Goal: Task Accomplishment & Management: Manage account settings

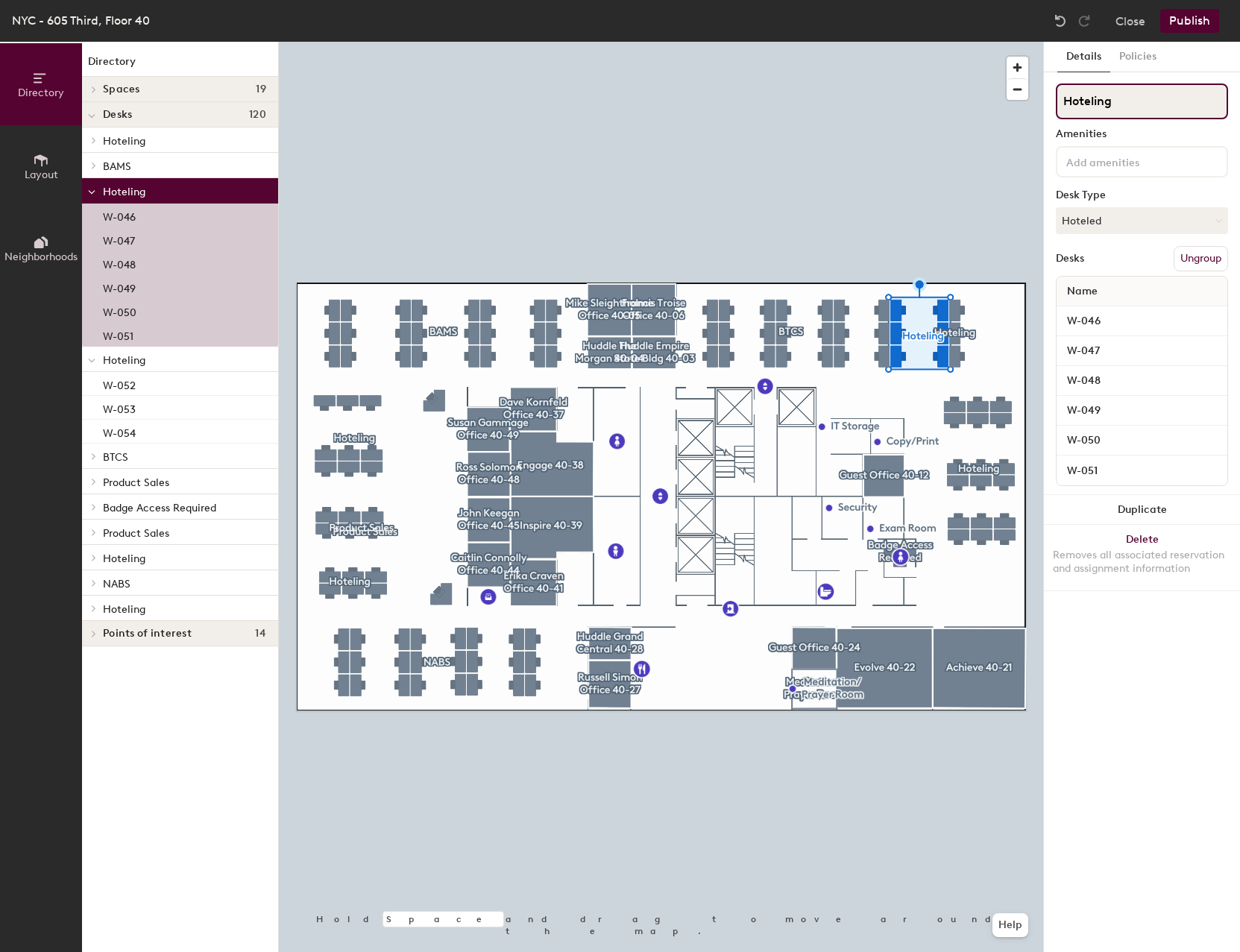
drag, startPoint x: 1118, startPoint y: 107, endPoint x: 1048, endPoint y: 98, distance: 70.6
click at [1048, 98] on div "Details Policies Hoteling Amenities Desk Type Hoteled Desks Ungroup Name W-046 …" at bounding box center [1141, 497] width 196 height 910
click at [1228, 72] on div "Details Policies" at bounding box center [1141, 57] width 196 height 31
click at [1199, 262] on button "Ungroup" at bounding box center [1201, 258] width 55 height 25
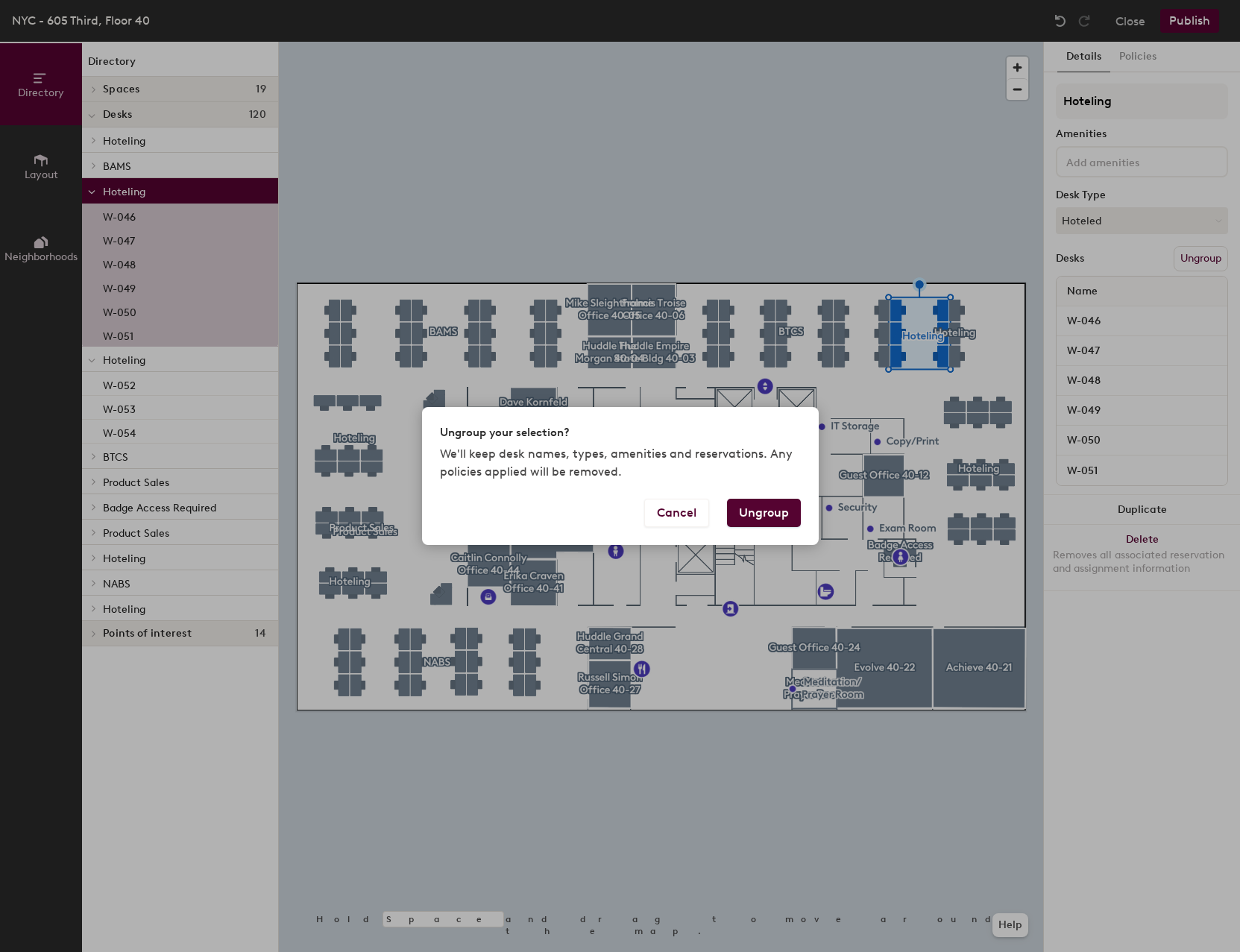
click at [762, 511] on button "Ungroup" at bounding box center [764, 513] width 74 height 28
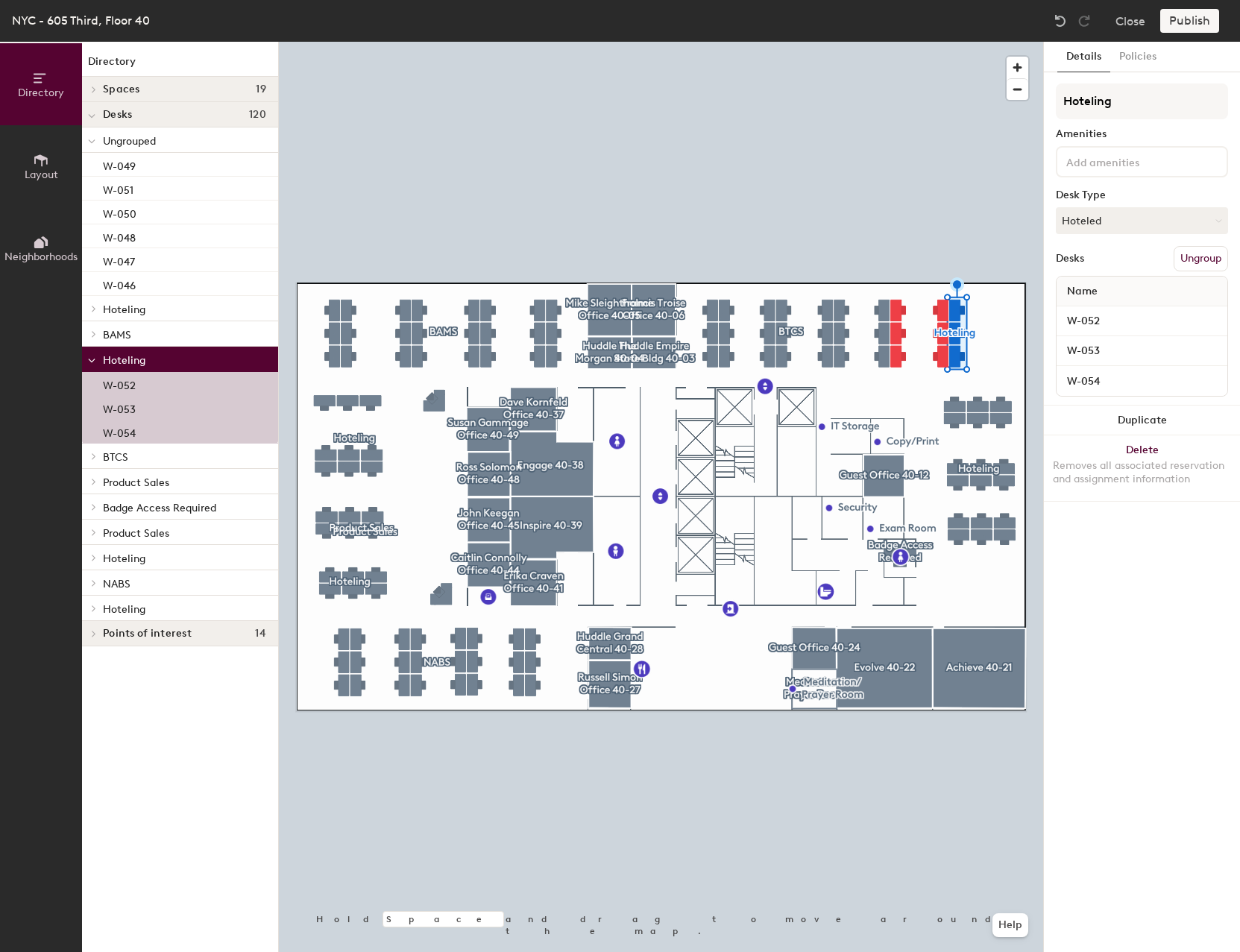
click at [1184, 257] on button "Ungroup" at bounding box center [1201, 258] width 55 height 25
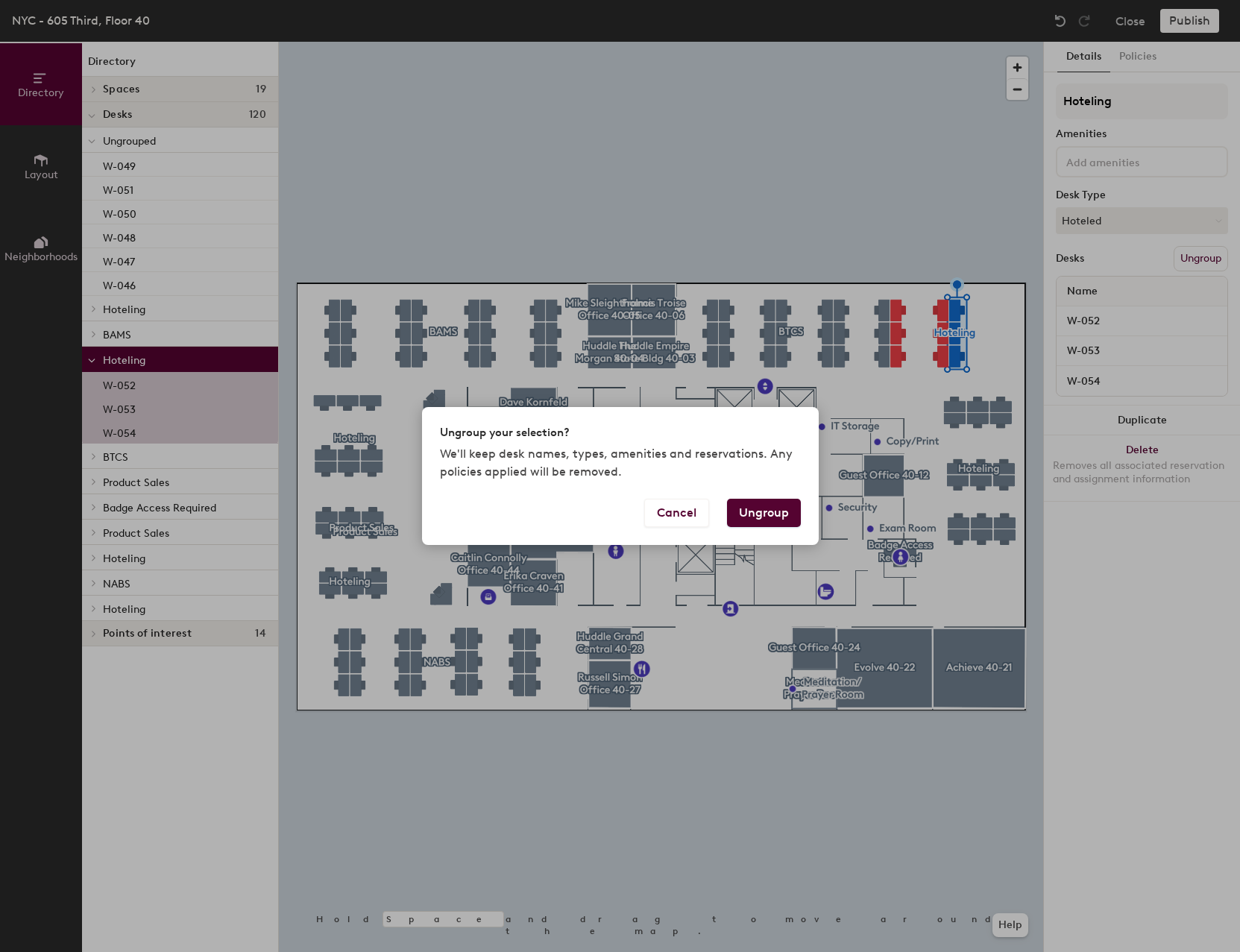
click at [792, 509] on button "Ungroup" at bounding box center [764, 513] width 74 height 28
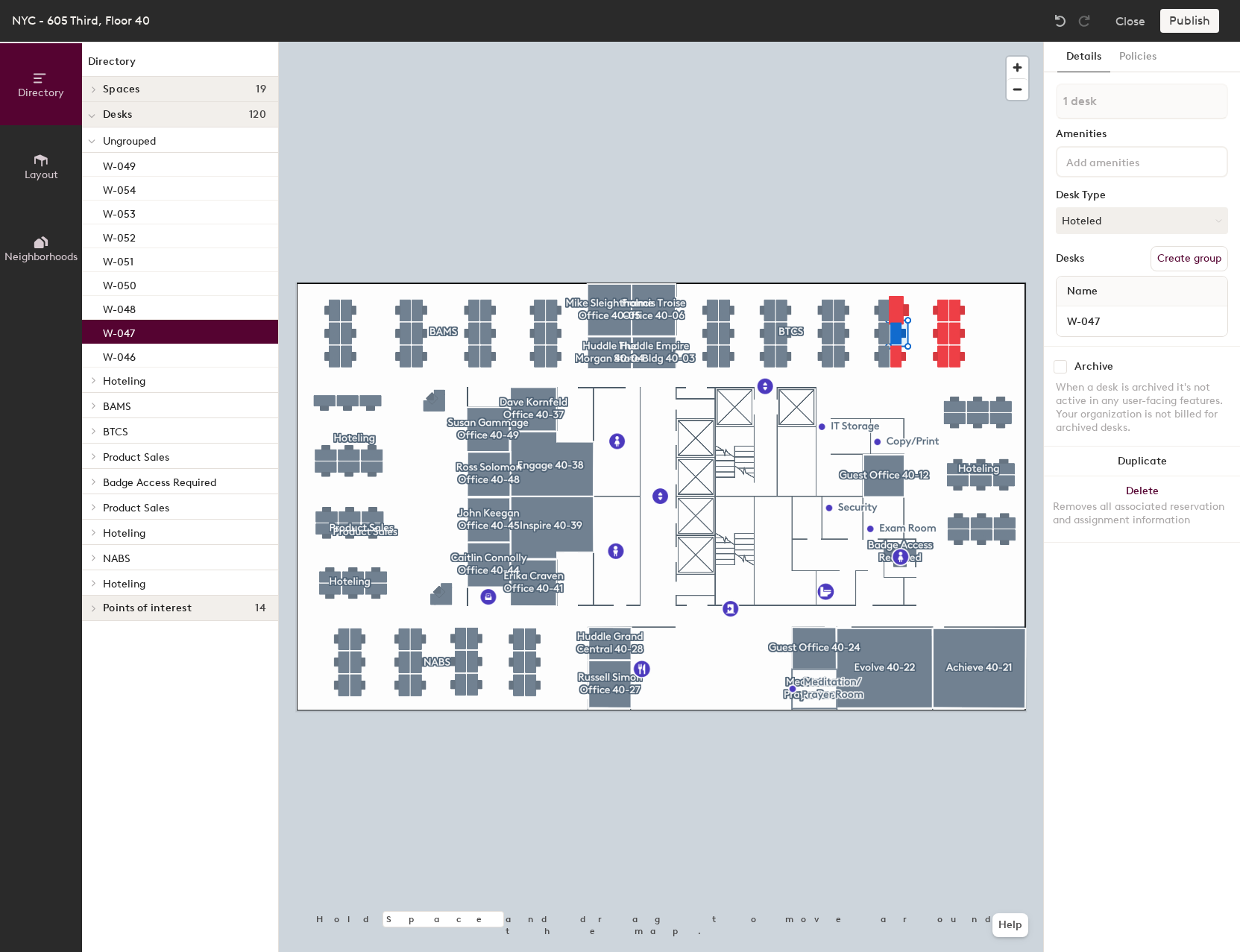
click at [907, 42] on div at bounding box center [661, 42] width 765 height 0
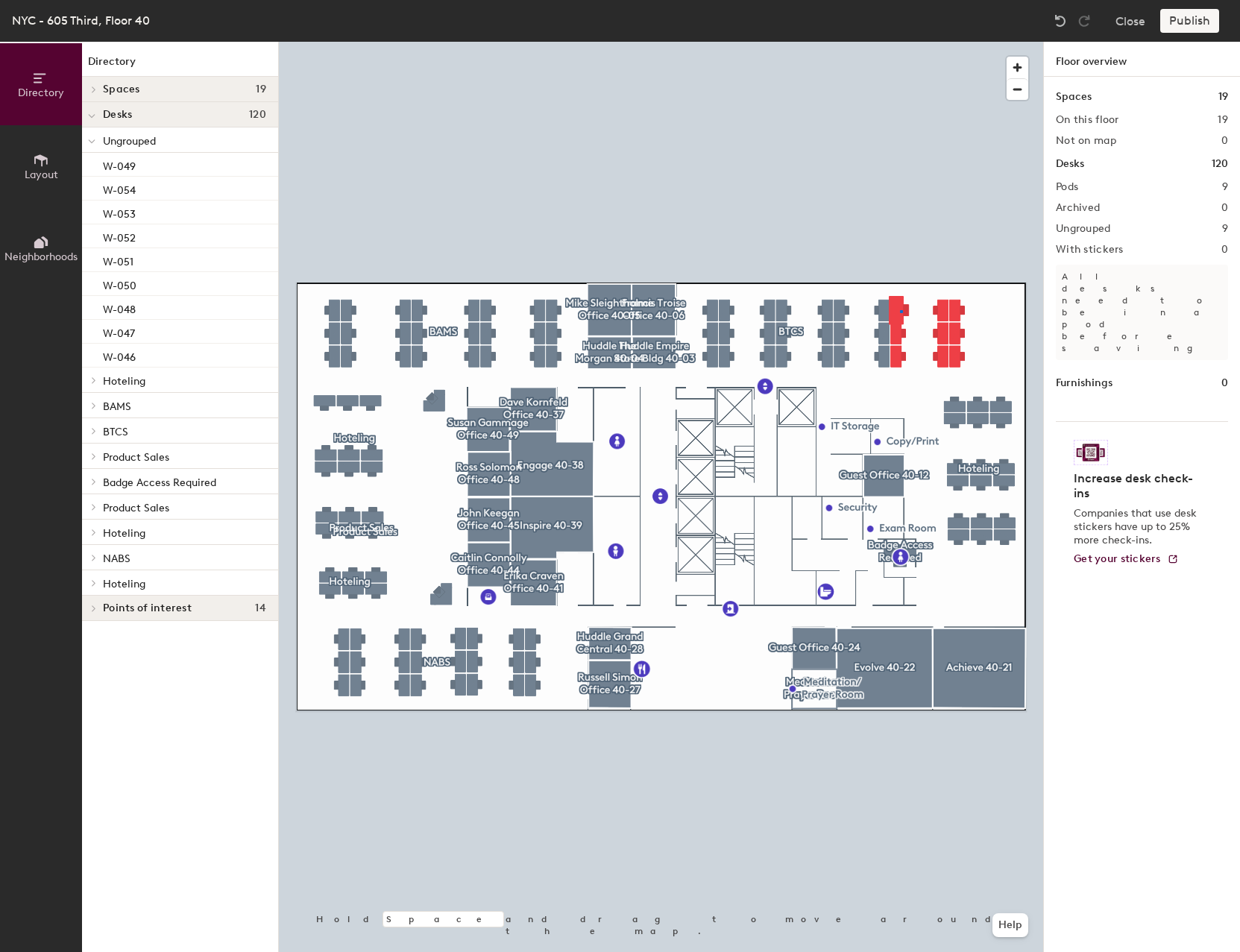
click at [901, 42] on div at bounding box center [661, 42] width 765 height 0
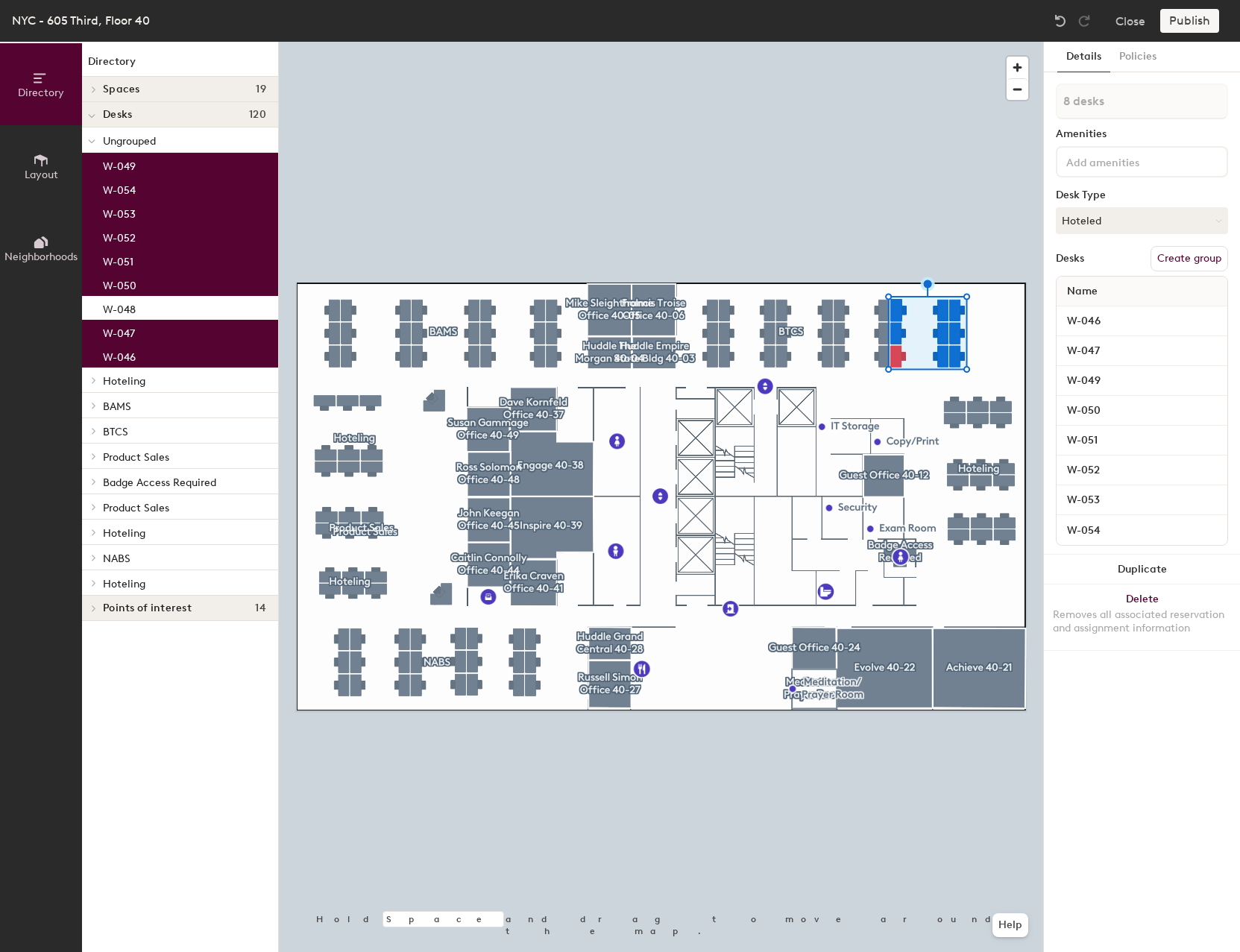
type input "9 desks"
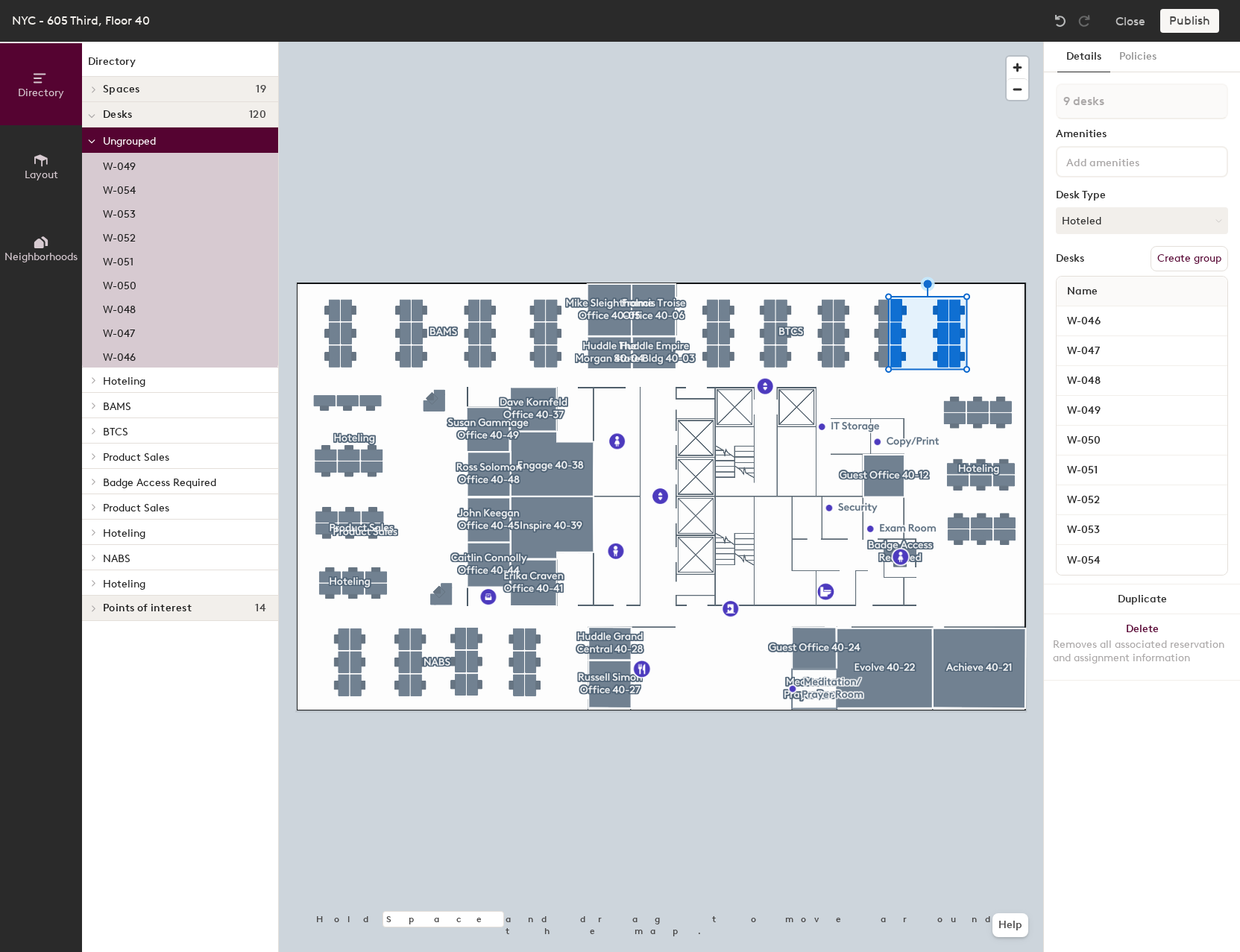
click at [1169, 256] on button "Create group" at bounding box center [1189, 258] width 78 height 25
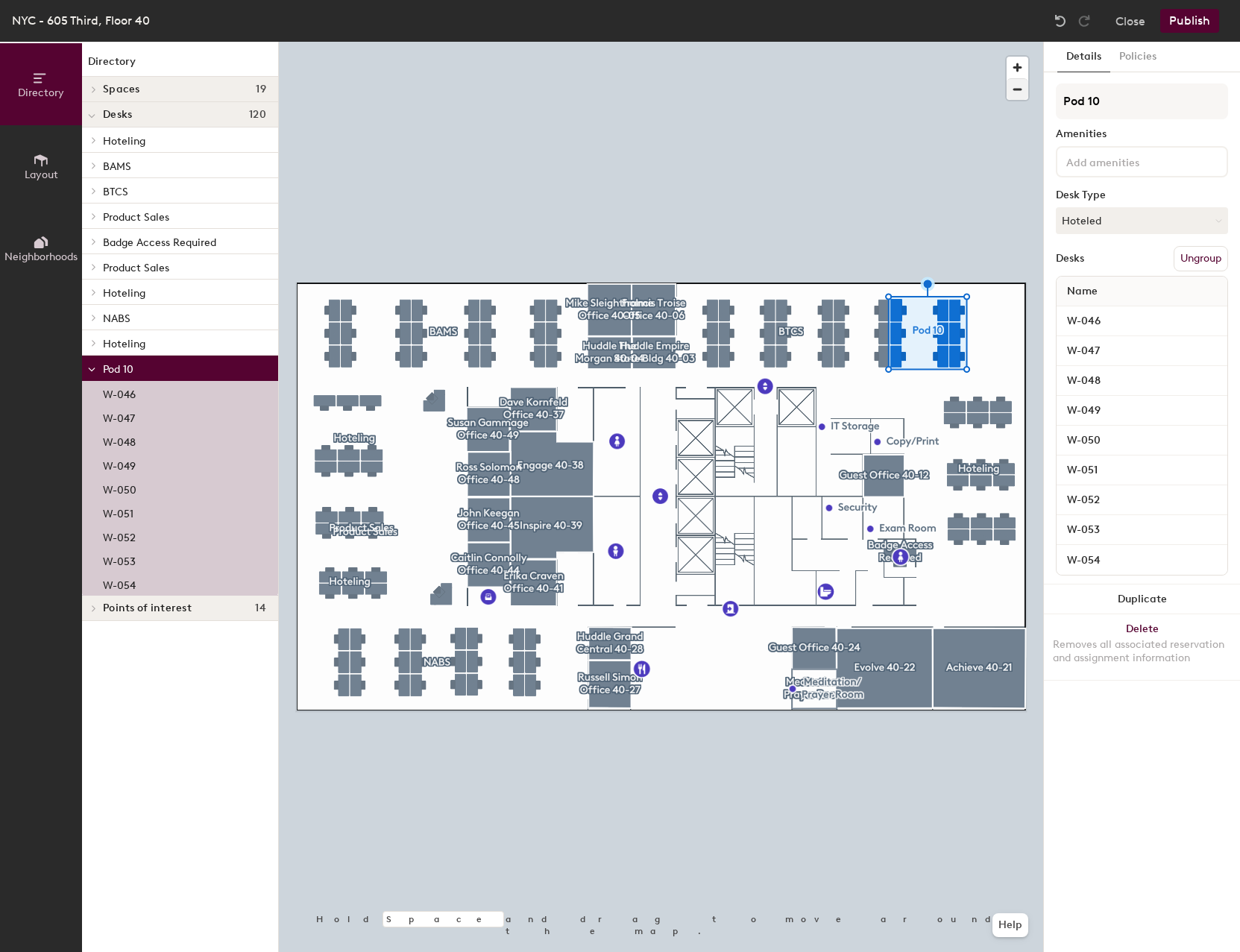
drag, startPoint x: 1116, startPoint y: 106, endPoint x: 1027, endPoint y: 96, distance: 89.6
click at [1027, 96] on div "Directory Layout Neighborhoods Directory Spaces 19 Achieve 40-21 [PERSON_NAME] …" at bounding box center [620, 497] width 1240 height 910
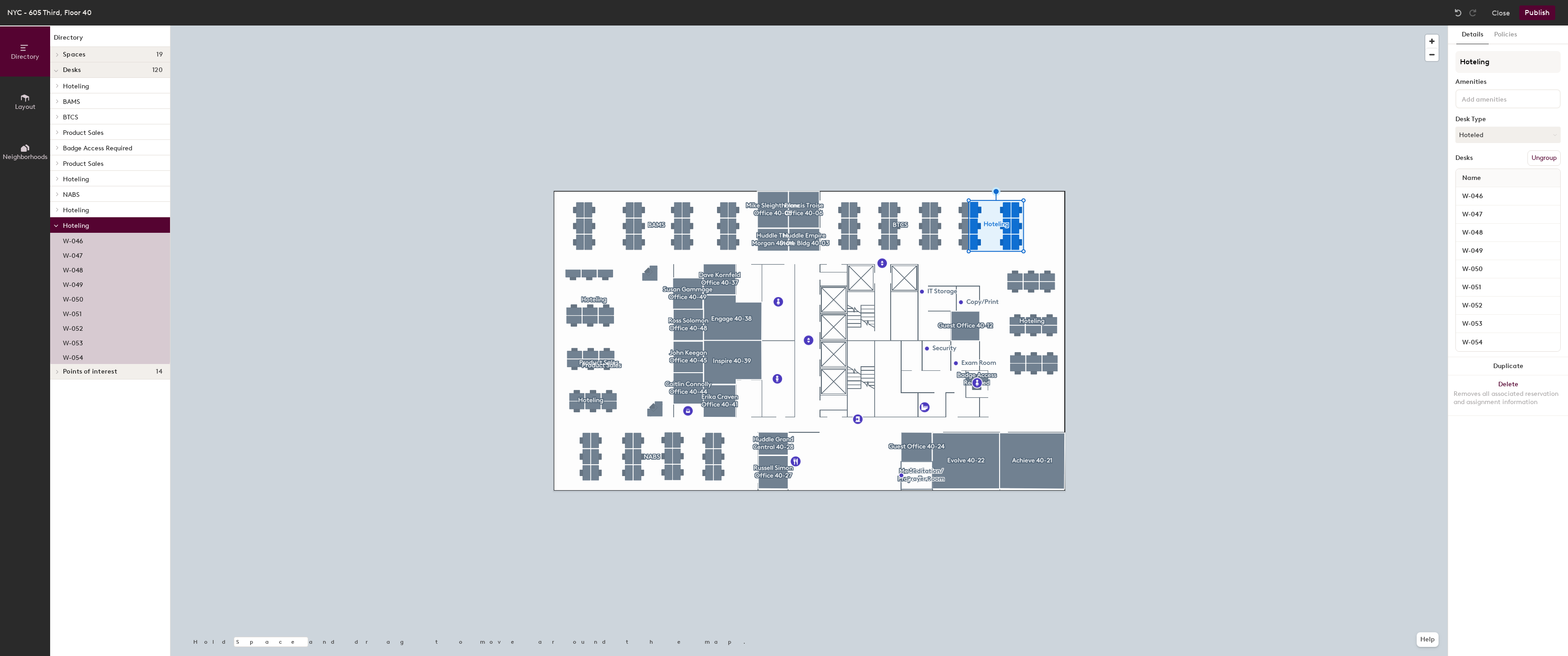
type input "Hoteling"
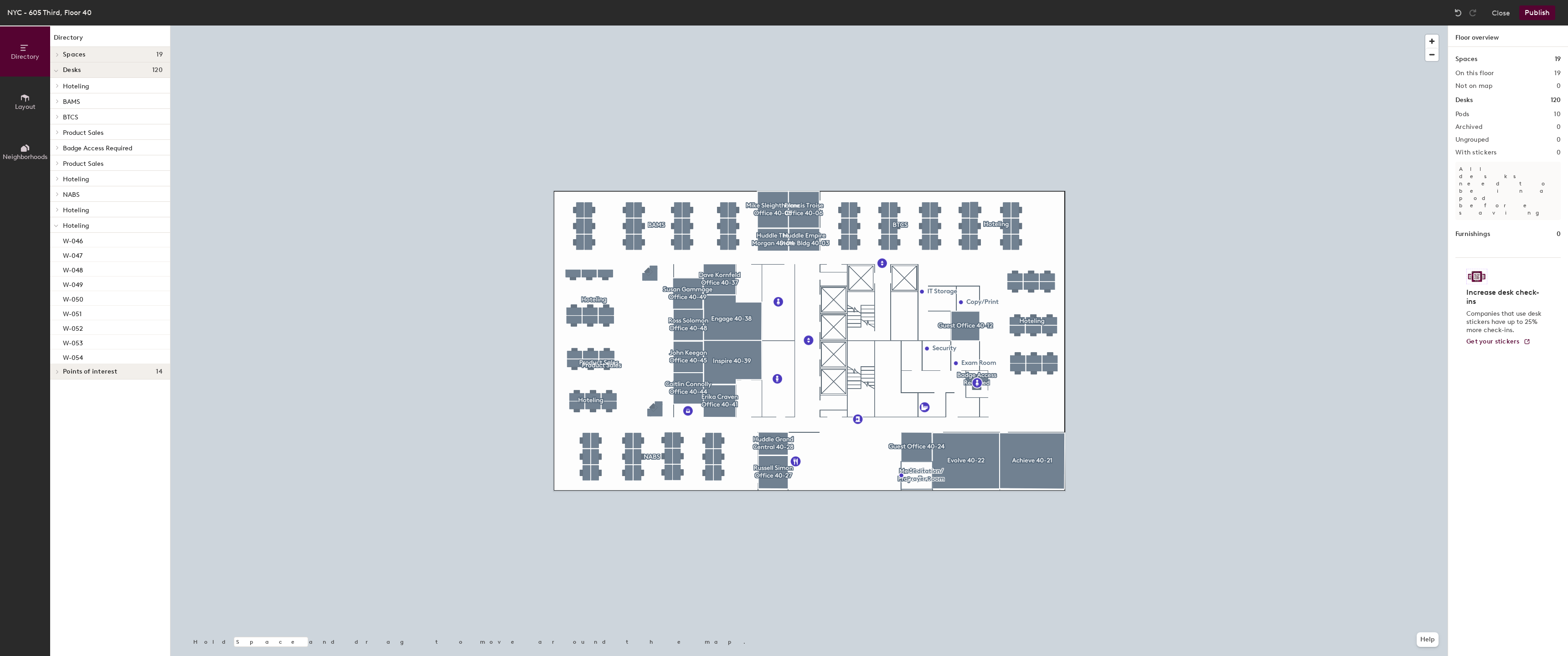
click at [758, 26] on div at bounding box center [809, 26] width 1277 height 0
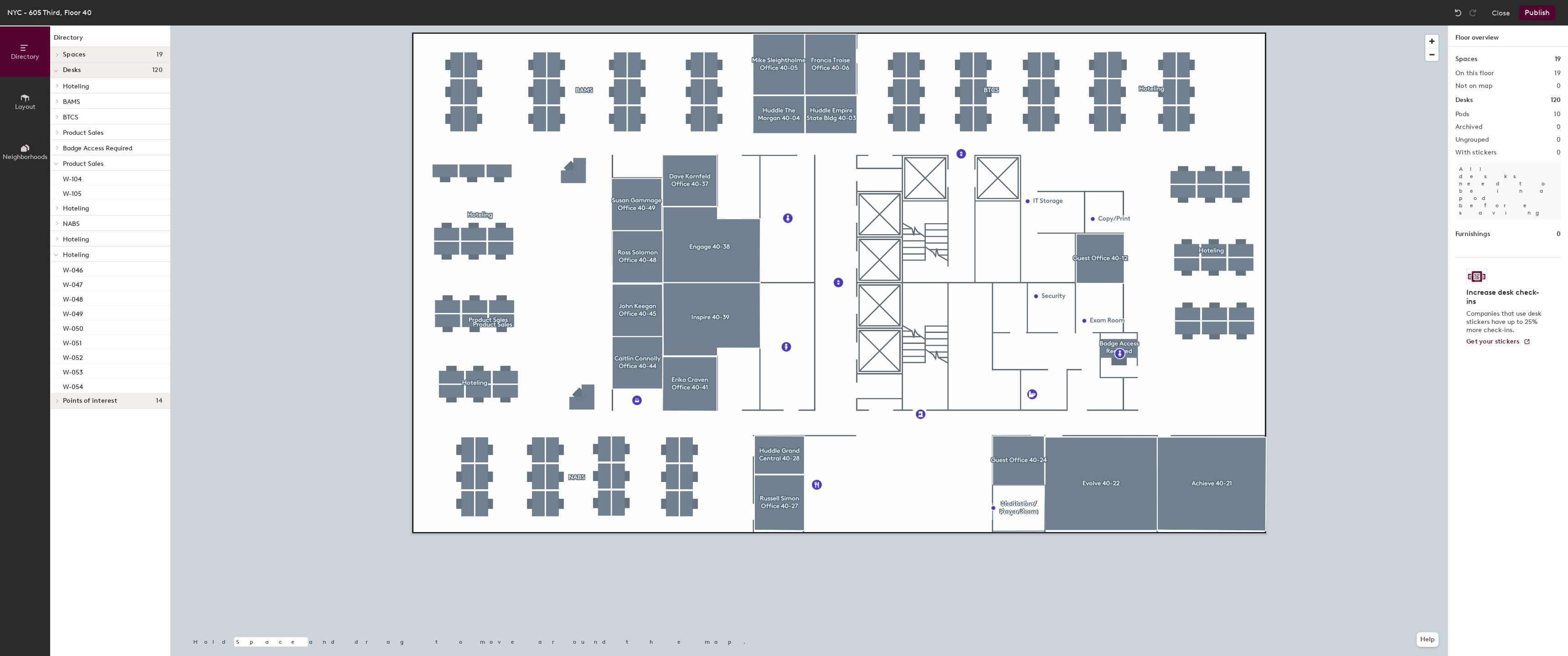
click at [758, 14] on button "Publish" at bounding box center [1537, 13] width 36 height 15
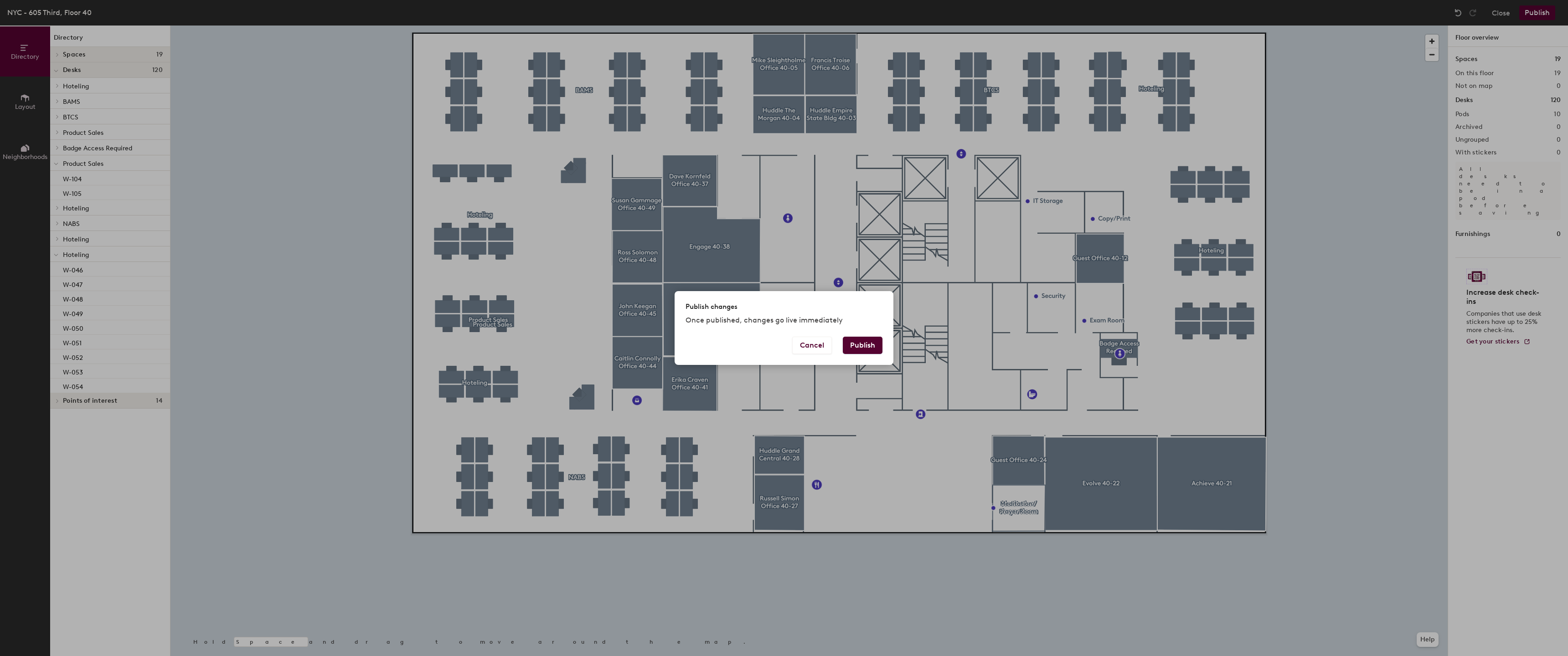
click at [758, 340] on button "Publish" at bounding box center [863, 345] width 40 height 17
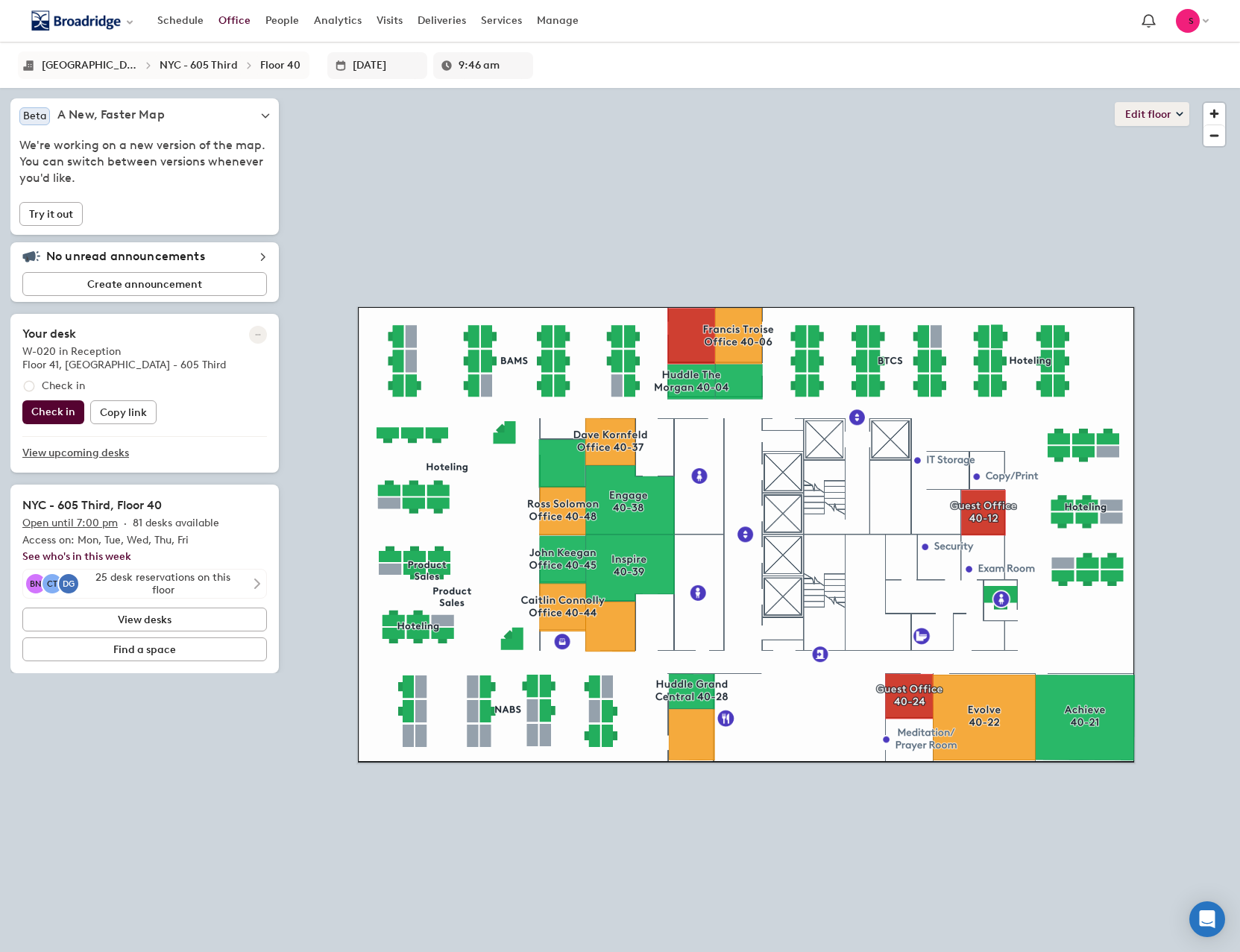
click at [1145, 109] on button "Edit floor" at bounding box center [1152, 115] width 75 height 24
click at [1049, 186] on li "Layout" at bounding box center [1097, 187] width 184 height 21
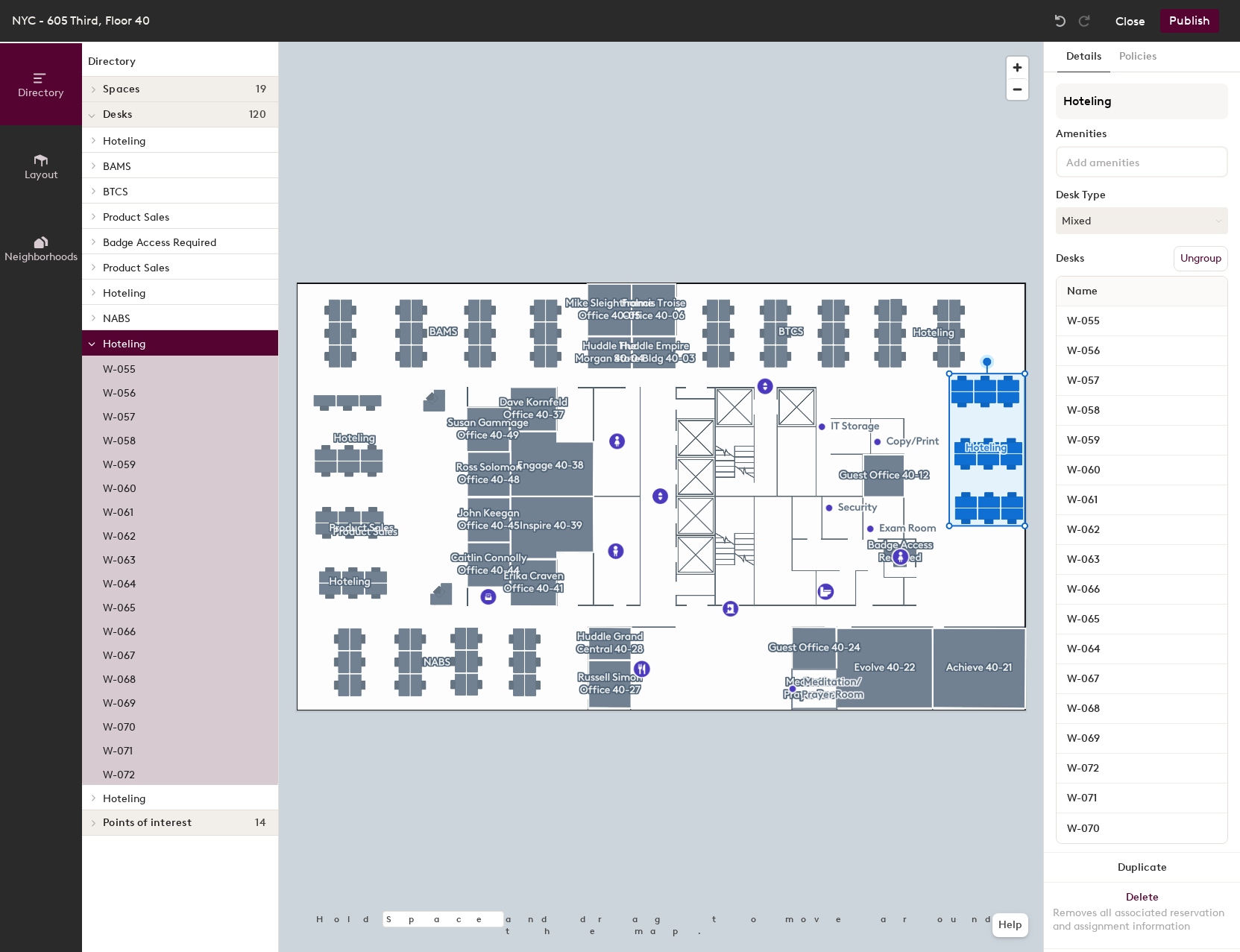
click at [1132, 15] on button "Close" at bounding box center [1130, 21] width 30 height 24
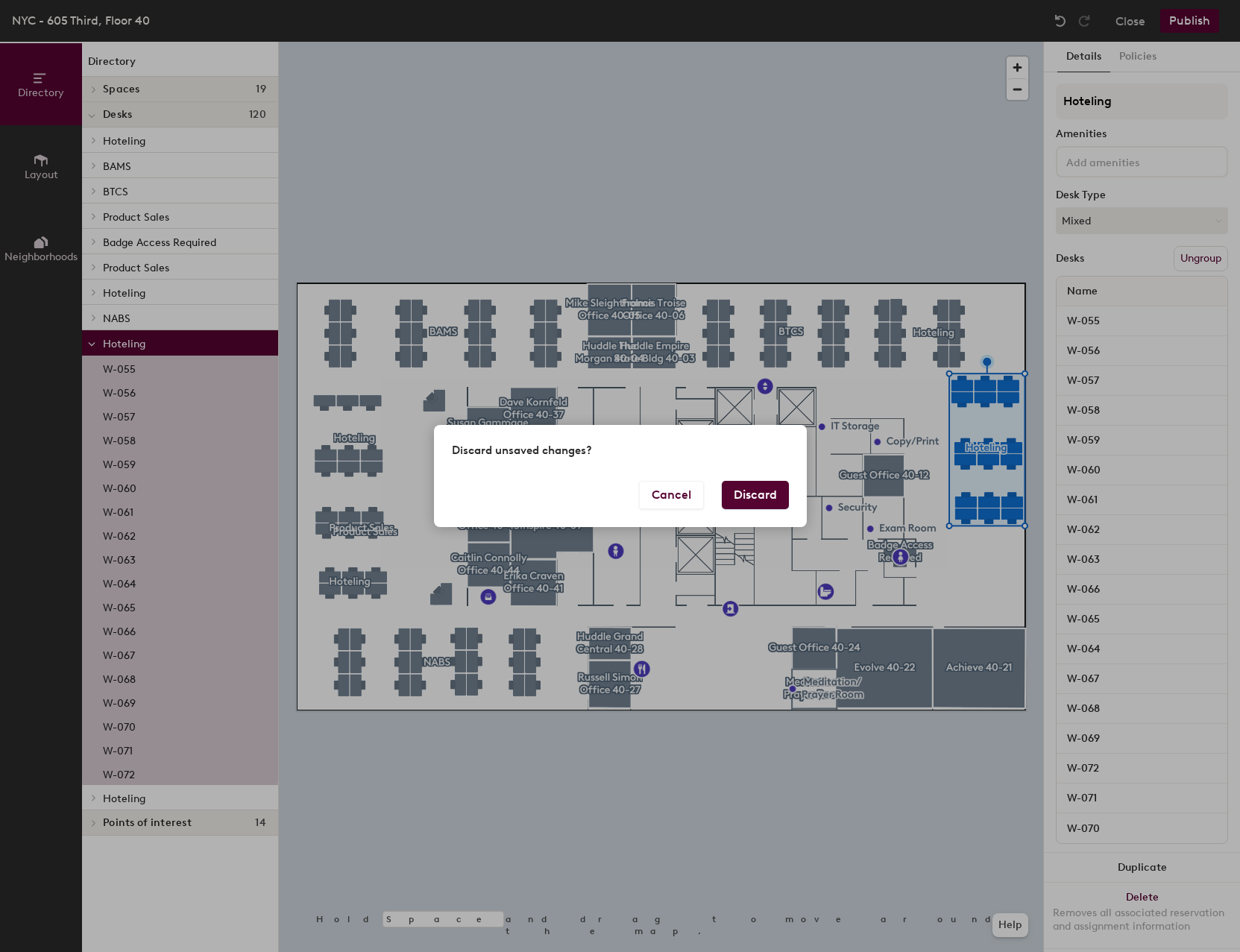
click at [771, 494] on button "Discard" at bounding box center [755, 495] width 67 height 28
